Goal: Use online tool/utility: Use online tool/utility

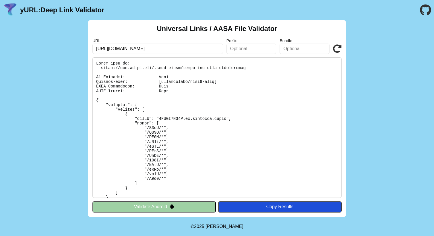
click at [113, 49] on input "https://get.route.com" at bounding box center [157, 49] width 131 height 10
type input "[URL][DOMAIN_NAME]"
click button "Validate" at bounding box center [0, 0] width 0 height 0
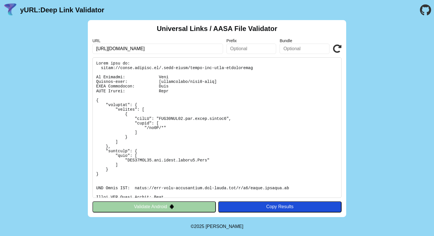
click at [336, 48] on icon at bounding box center [337, 48] width 9 height 9
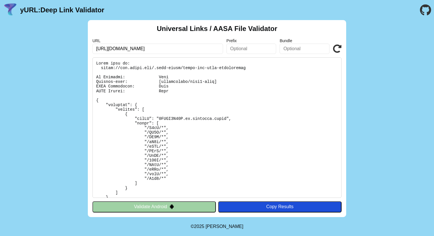
drag, startPoint x: 113, startPoint y: 49, endPoint x: 186, endPoint y: 49, distance: 73.2
click at [186, 49] on input "https://get.route.com" at bounding box center [157, 49] width 131 height 10
paste input "fyers.onelink.me"
type input "[URL][DOMAIN_NAME]"
click at [337, 49] on icon at bounding box center [337, 48] width 9 height 9
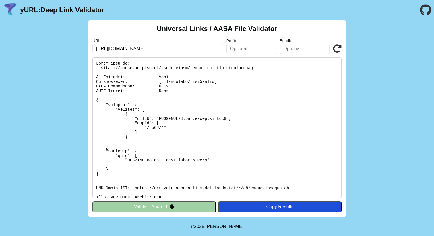
click at [337, 48] on icon at bounding box center [337, 48] width 9 height 9
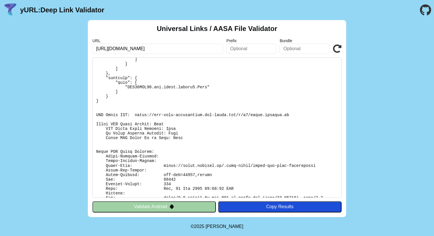
scroll to position [93, 0]
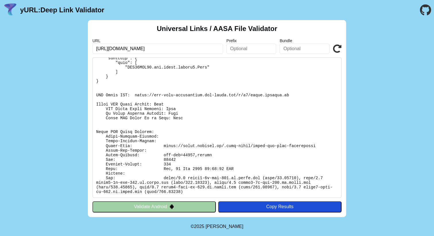
click at [169, 159] on pre at bounding box center [216, 127] width 249 height 141
copy pre "12335"
click at [187, 166] on pre at bounding box center [216, 127] width 249 height 141
click at [208, 169] on pre at bounding box center [216, 127] width 249 height 141
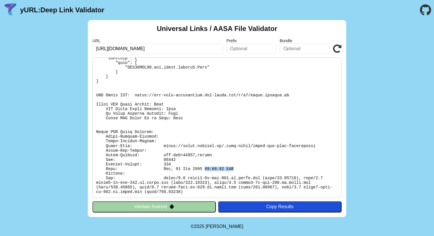
drag, startPoint x: 205, startPoint y: 168, endPoint x: 243, endPoint y: 169, distance: 38.5
click at [243, 169] on pre at bounding box center [216, 127] width 249 height 141
copy pre "02:43:28 GMT"
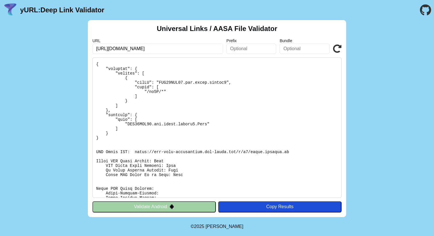
scroll to position [0, 0]
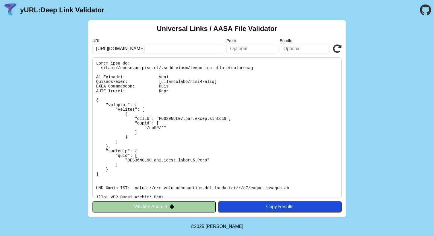
click at [338, 51] on icon at bounding box center [337, 48] width 9 height 9
click at [338, 49] on icon at bounding box center [337, 48] width 9 height 9
click at [336, 53] on icon at bounding box center [337, 48] width 9 height 9
click at [336, 51] on icon at bounding box center [337, 48] width 9 height 9
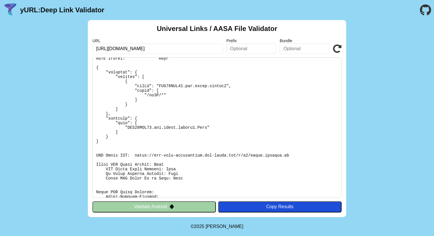
scroll to position [93, 0]
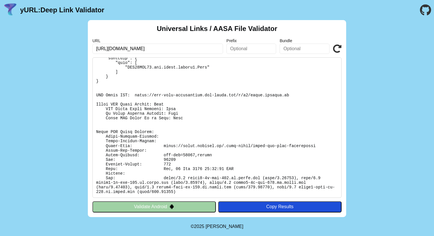
click at [203, 168] on pre at bounding box center [216, 127] width 249 height 141
drag, startPoint x: 205, startPoint y: 169, endPoint x: 238, endPoint y: 167, distance: 33.0
click at [238, 167] on pre at bounding box center [216, 127] width 249 height 141
copy pre "01:40:58 GMT"
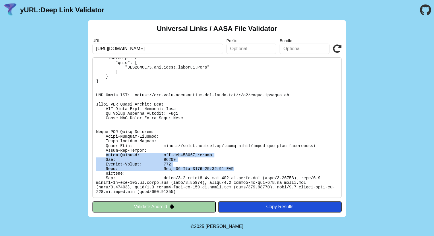
drag, startPoint x: 105, startPoint y: 154, endPoint x: 243, endPoint y: 171, distance: 138.8
click at [243, 171] on pre at bounding box center [216, 127] width 249 height 141
copy pre "Cache-Control: max-age=21600,public Age: 18900 Content-Length: 155 Date: [DATE]…"
click at [336, 49] on icon at bounding box center [337, 48] width 9 height 9
